Goal: Task Accomplishment & Management: Complete application form

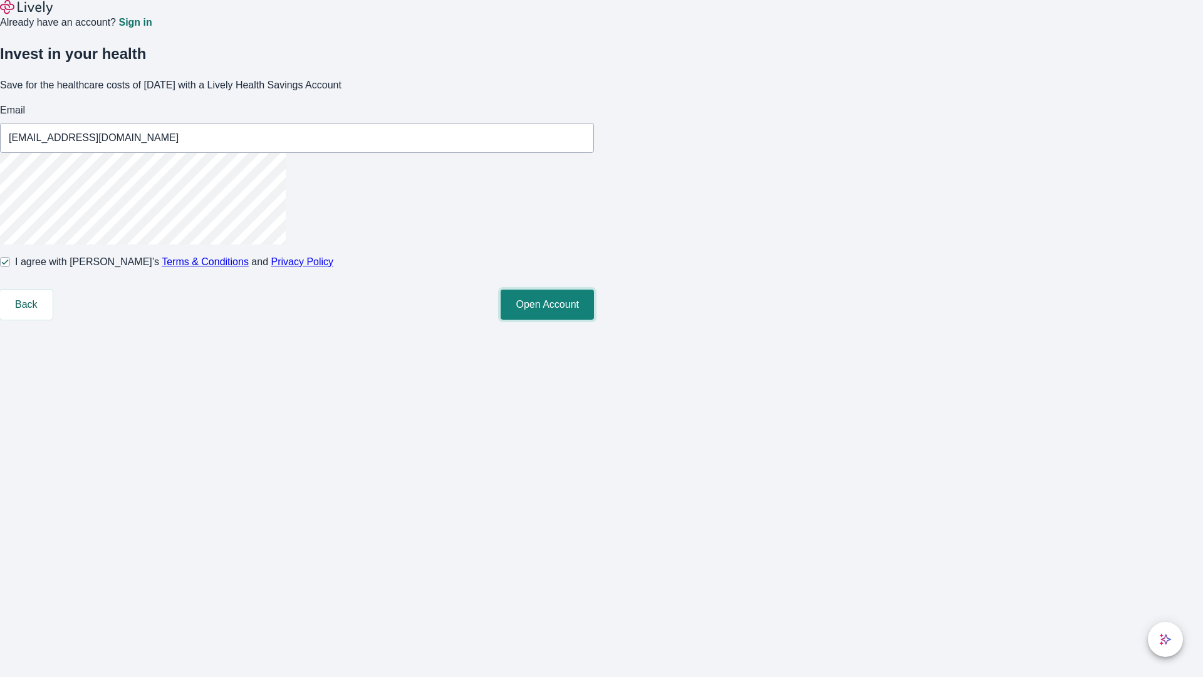
click at [594, 320] on button "Open Account" at bounding box center [547, 304] width 93 height 30
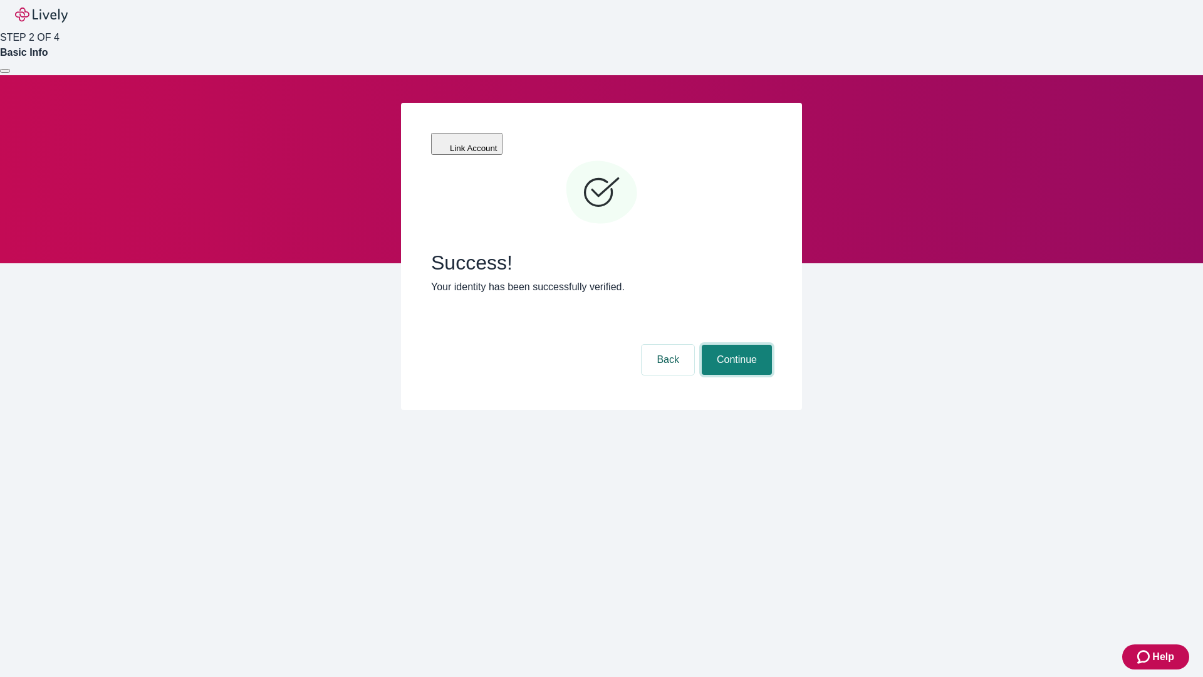
click at [735, 345] on button "Continue" at bounding box center [737, 360] width 70 height 30
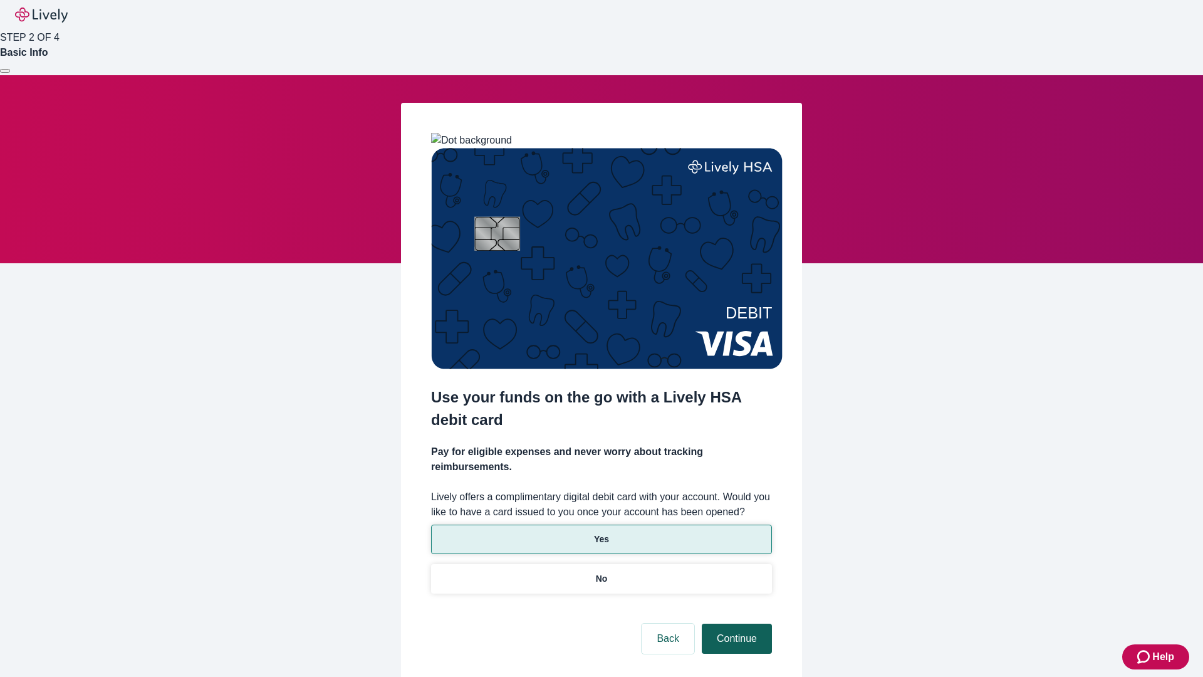
click at [601, 533] on p "Yes" at bounding box center [601, 539] width 15 height 13
click at [735, 623] on button "Continue" at bounding box center [737, 638] width 70 height 30
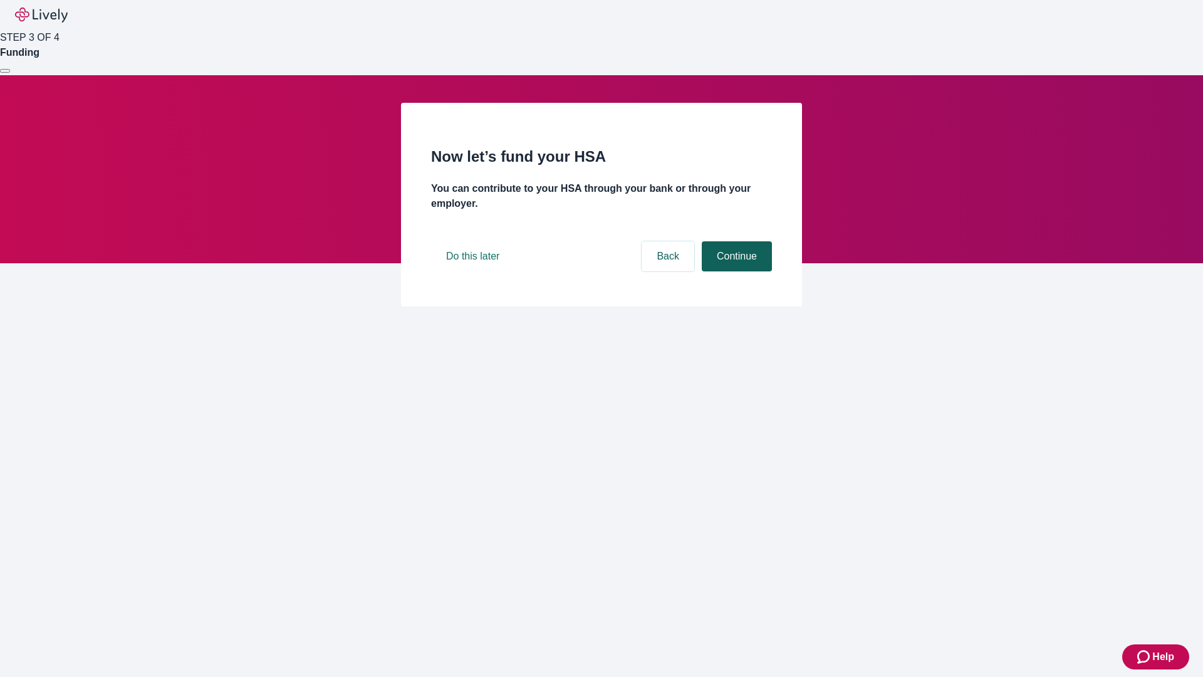
click at [735, 271] on button "Continue" at bounding box center [737, 256] width 70 height 30
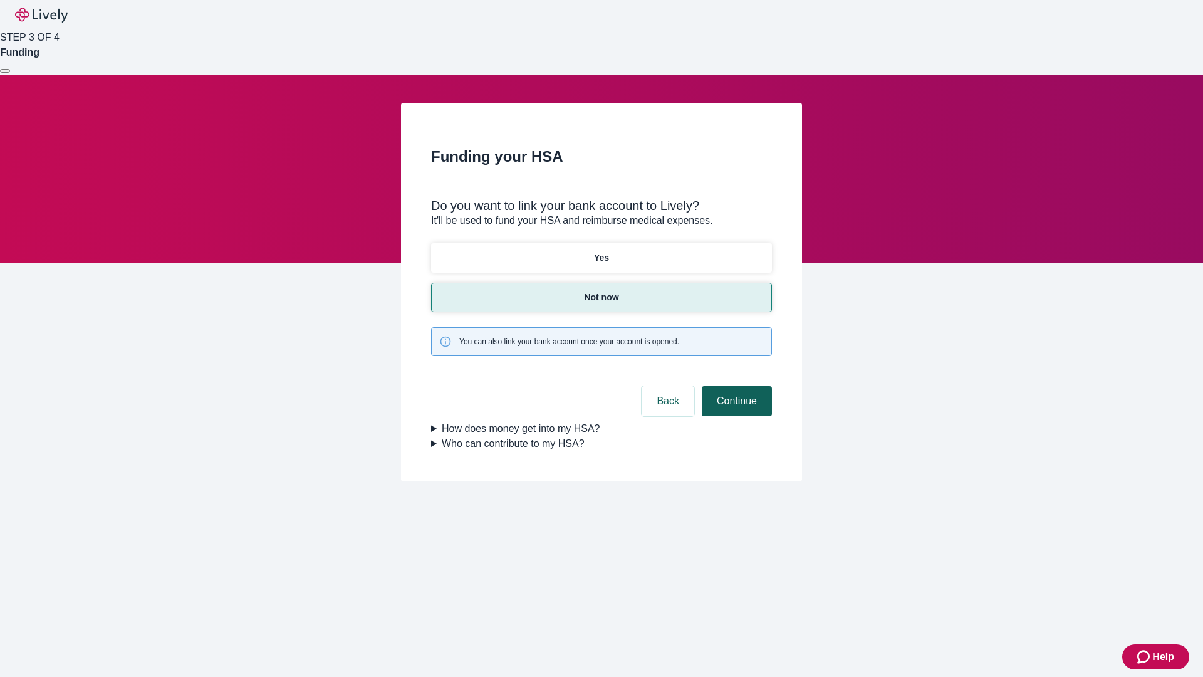
click at [735, 386] on button "Continue" at bounding box center [737, 401] width 70 height 30
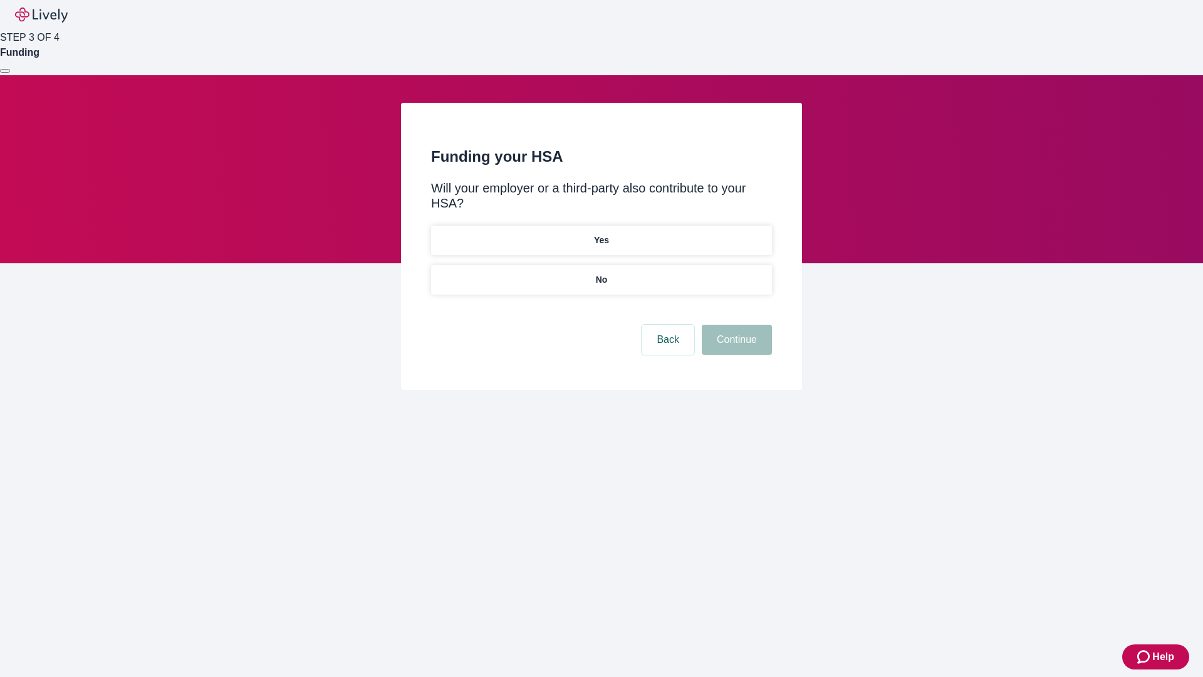
click at [601, 273] on p "No" at bounding box center [602, 279] width 12 height 13
click at [735, 325] on button "Continue" at bounding box center [737, 340] width 70 height 30
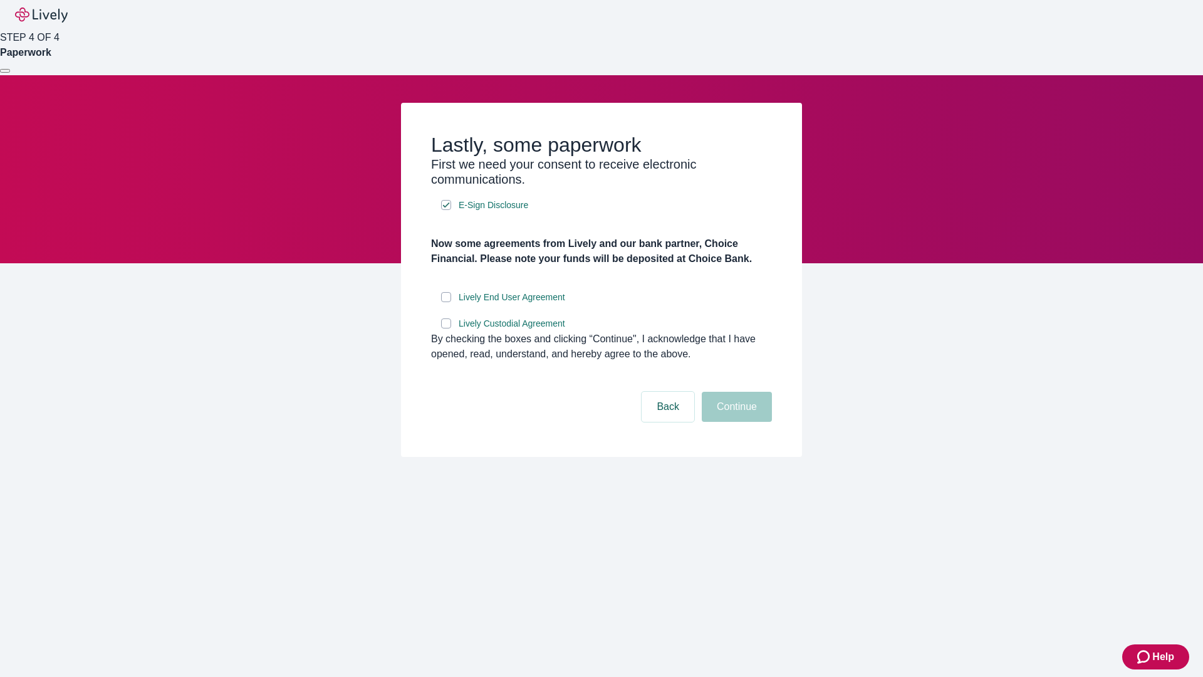
click at [446, 302] on input "Lively End User Agreement" at bounding box center [446, 297] width 10 height 10
checkbox input "true"
click at [446, 328] on input "Lively Custodial Agreement" at bounding box center [446, 323] width 10 height 10
checkbox input "true"
click at [735, 422] on button "Continue" at bounding box center [737, 407] width 70 height 30
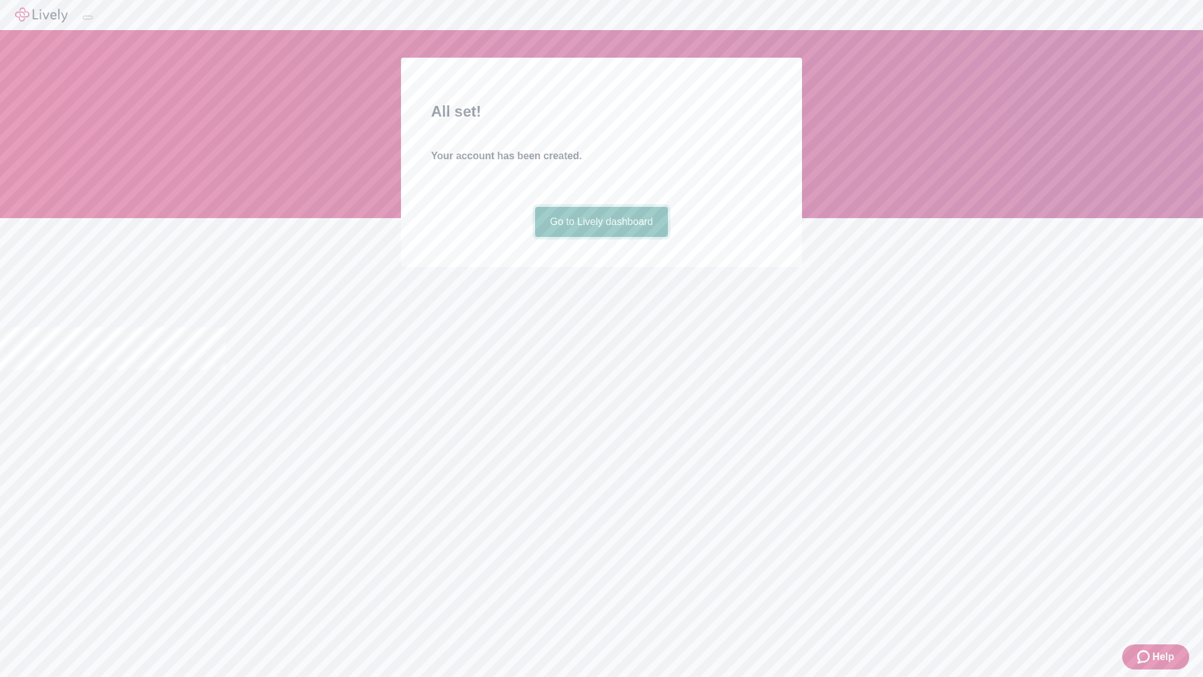
click at [601, 237] on link "Go to Lively dashboard" at bounding box center [601, 222] width 133 height 30
